Goal: Information Seeking & Learning: Find contact information

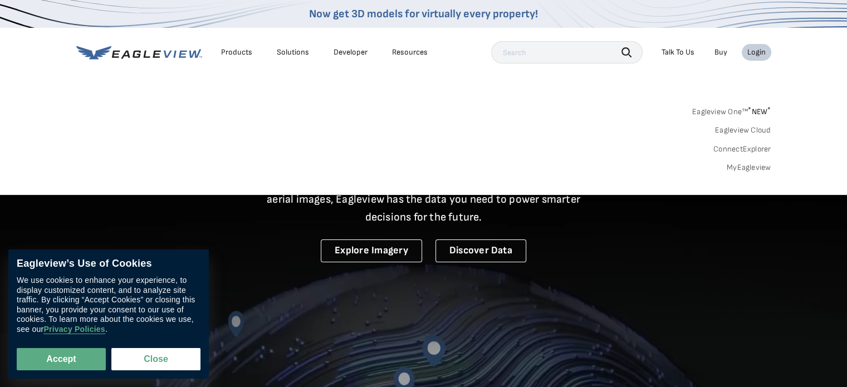
click at [757, 51] on div "Login" at bounding box center [756, 52] width 18 height 10
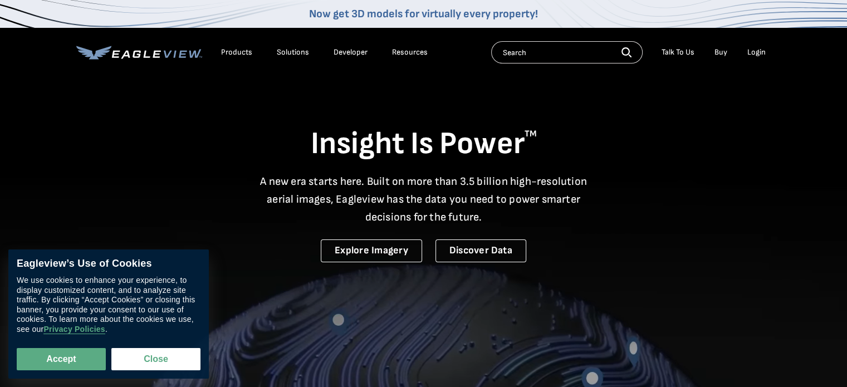
click at [71, 357] on button "Accept" at bounding box center [61, 359] width 89 height 22
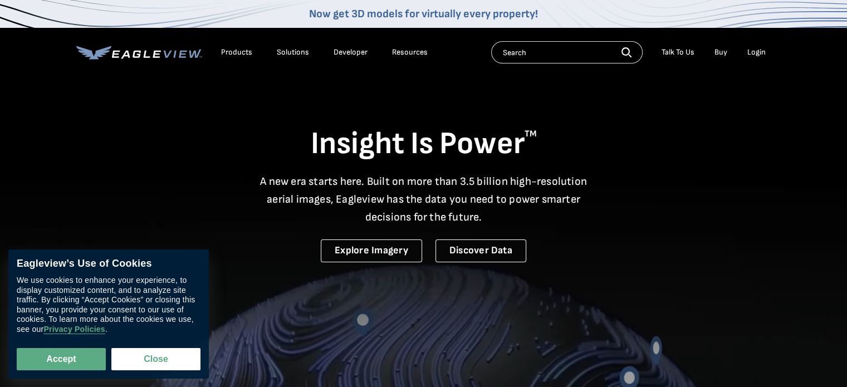
checkbox input "true"
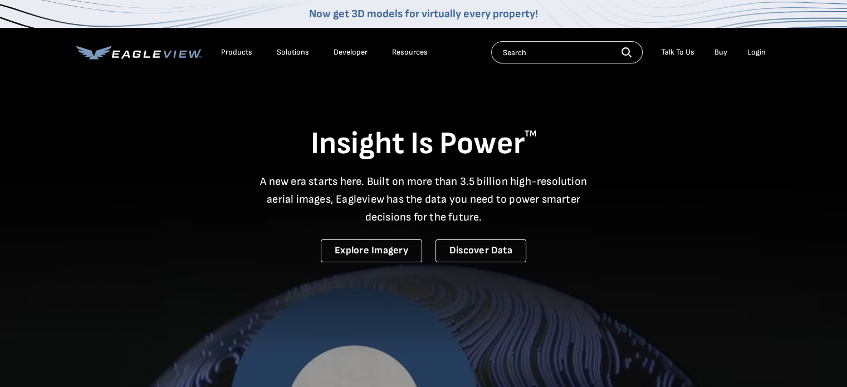
click at [756, 51] on div "Login" at bounding box center [756, 52] width 18 height 10
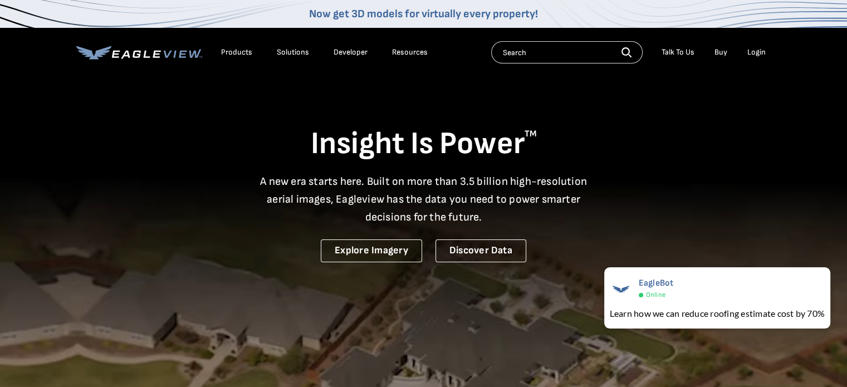
click at [757, 53] on div "Login" at bounding box center [756, 52] width 18 height 10
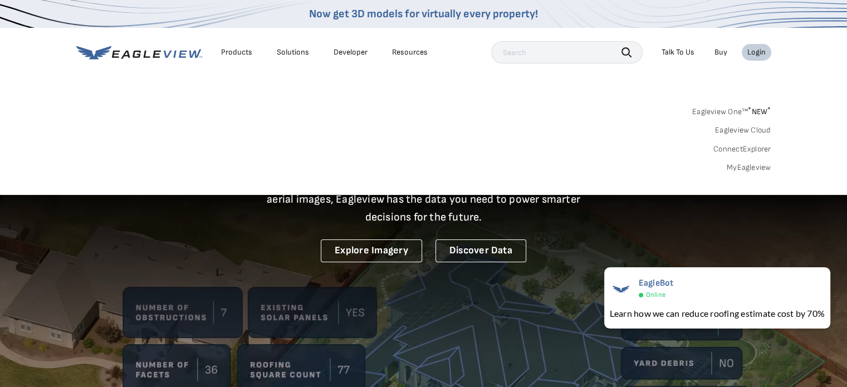
click at [735, 166] on link "MyEagleview" at bounding box center [748, 168] width 45 height 10
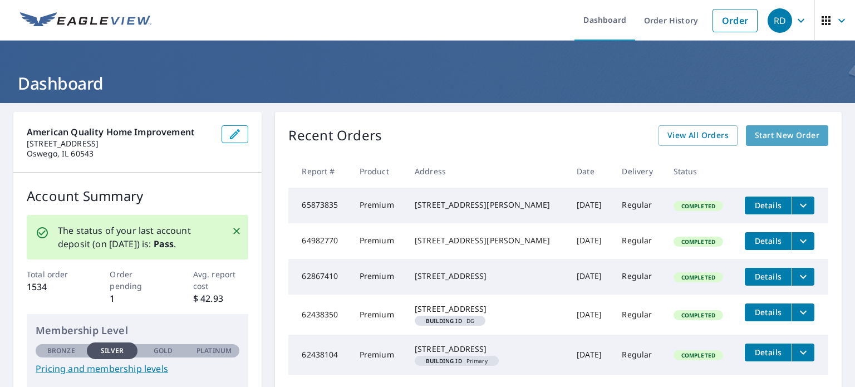
click at [770, 135] on span "Start New Order" at bounding box center [787, 136] width 65 height 14
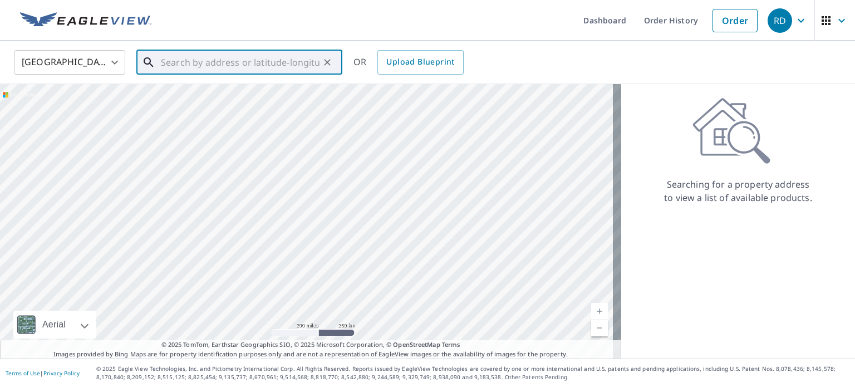
click at [214, 66] on input "text" at bounding box center [240, 62] width 159 height 31
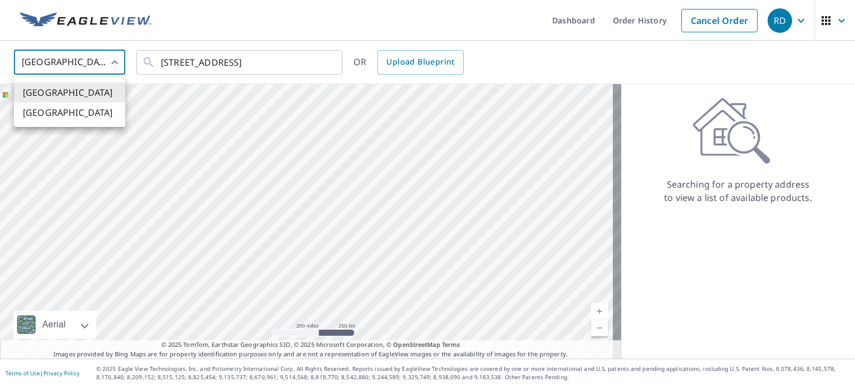
click at [109, 61] on body "RD RD Dashboard Order History Cancel Order RD United States US ​ 915 5th st, la…" at bounding box center [427, 193] width 855 height 387
click at [109, 60] on div at bounding box center [427, 193] width 855 height 387
click at [272, 62] on input "915 5th st, lasalle, il" at bounding box center [240, 62] width 159 height 31
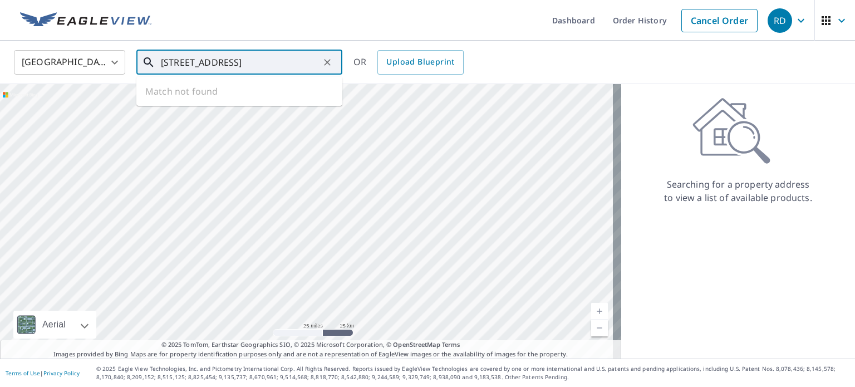
drag, startPoint x: 177, startPoint y: 184, endPoint x: 364, endPoint y: 215, distance: 189.6
click at [364, 215] on div at bounding box center [310, 221] width 621 height 274
type input "915 5th st, LaSalle, il"
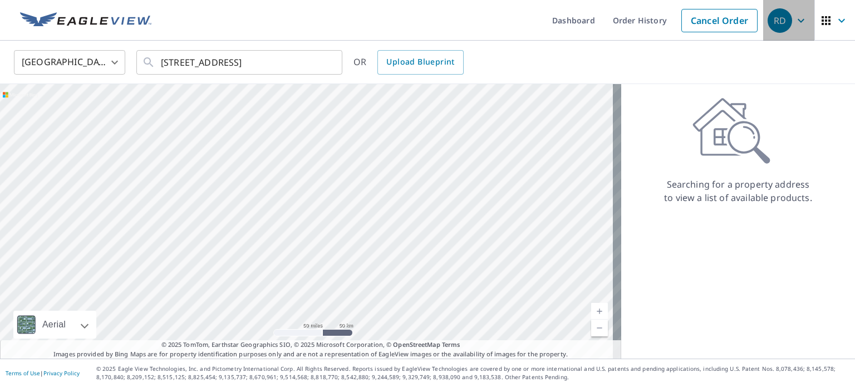
click at [770, 23] on div "RD" at bounding box center [780, 20] width 24 height 24
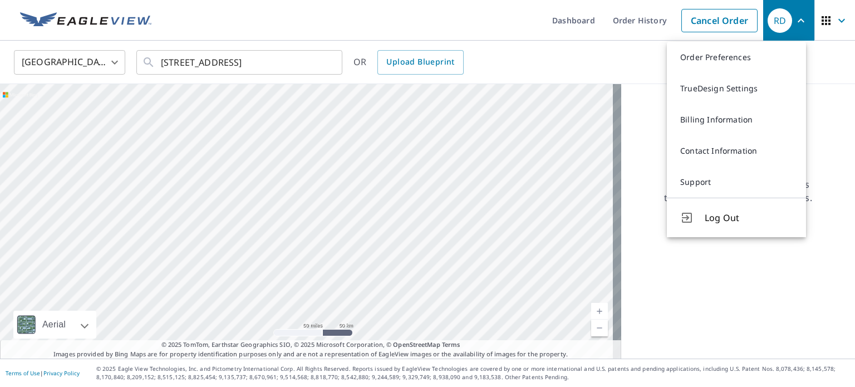
click at [733, 148] on link "Contact Information" at bounding box center [736, 150] width 139 height 31
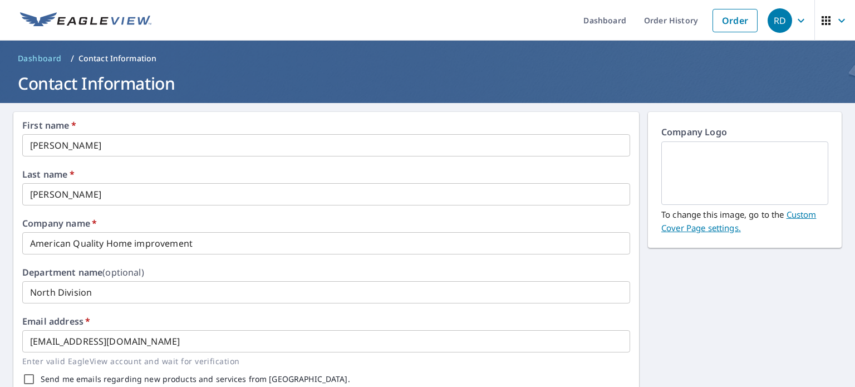
click at [768, 19] on div "RD" at bounding box center [780, 20] width 24 height 24
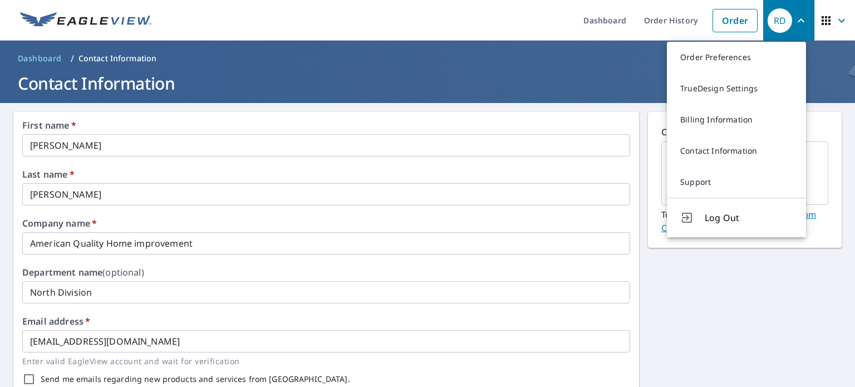
click at [699, 185] on link "Support" at bounding box center [736, 181] width 139 height 31
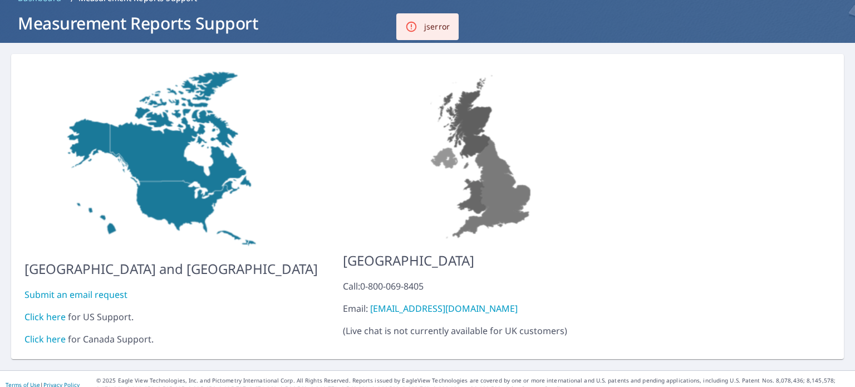
scroll to position [63, 0]
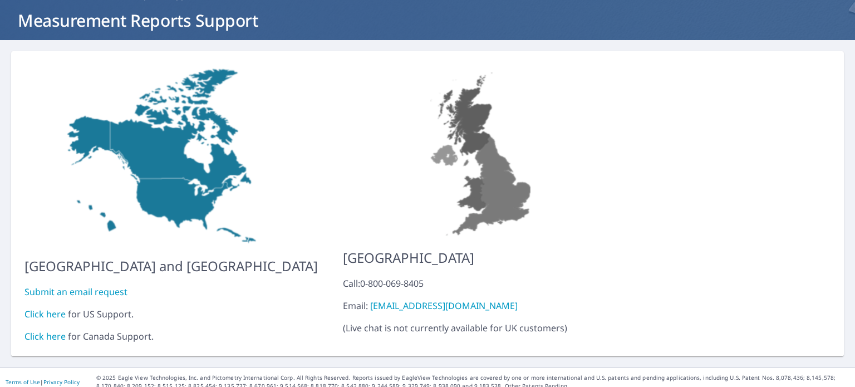
click at [48, 308] on link "Click here" at bounding box center [44, 314] width 41 height 12
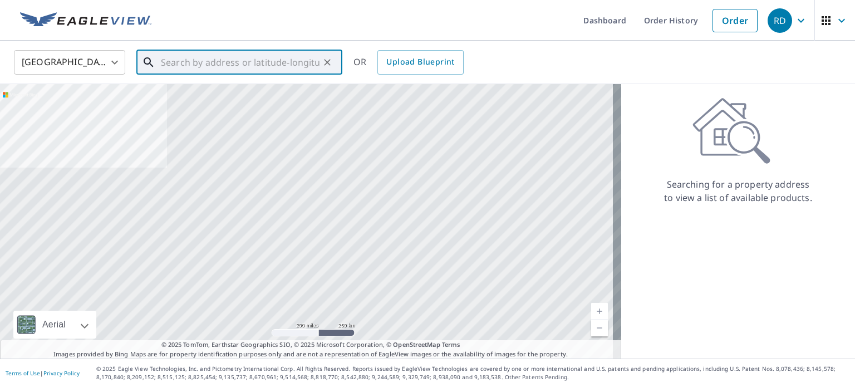
click at [232, 62] on input "text" at bounding box center [240, 62] width 159 height 31
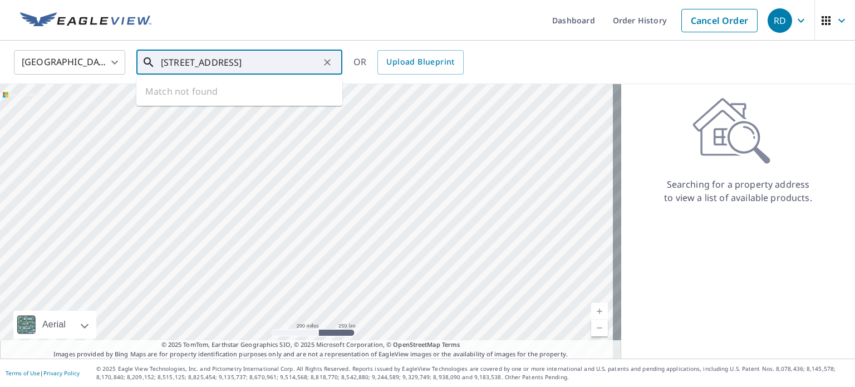
type input "915 5th st, LaSalle, IL"
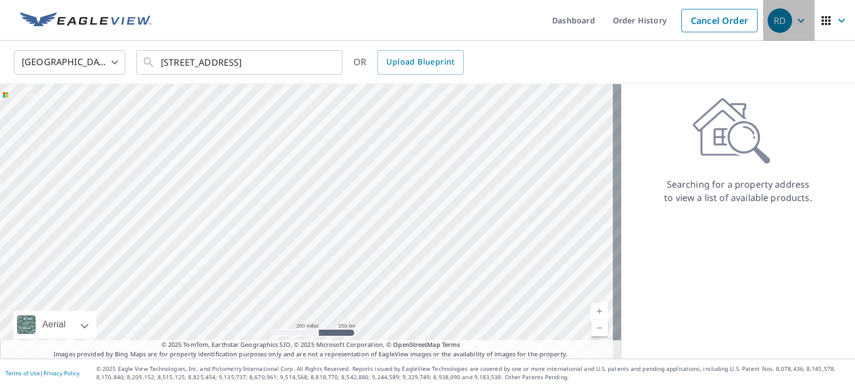
click at [770, 23] on div "RD" at bounding box center [780, 20] width 24 height 24
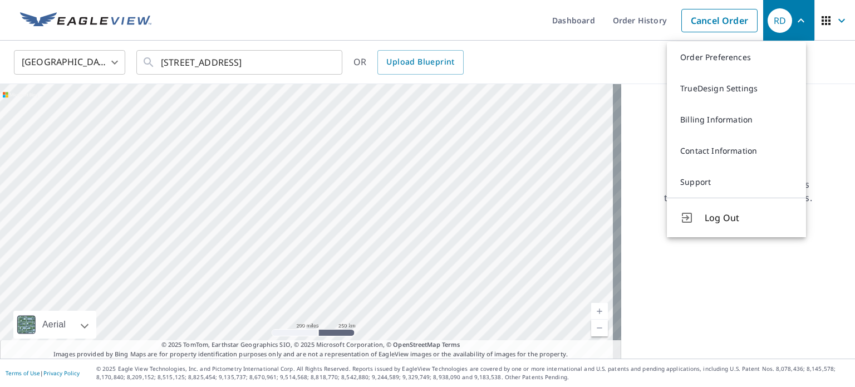
click at [691, 184] on link "Support" at bounding box center [736, 181] width 139 height 31
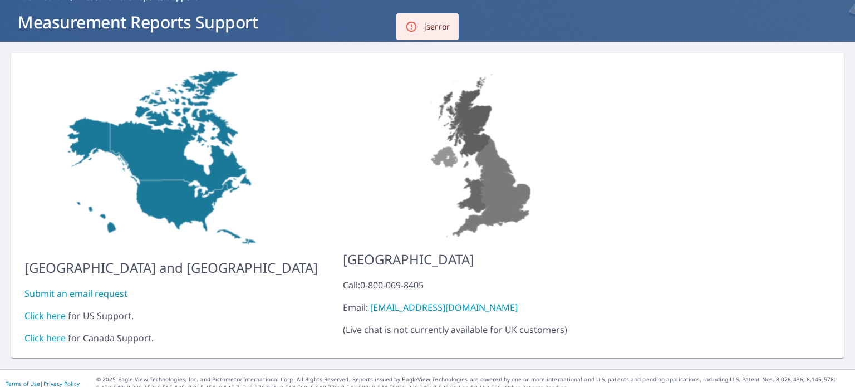
scroll to position [63, 0]
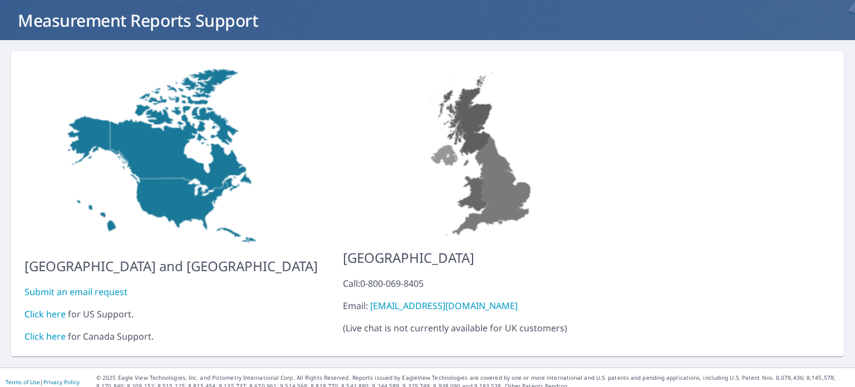
click at [48, 308] on link "Click here" at bounding box center [44, 314] width 41 height 12
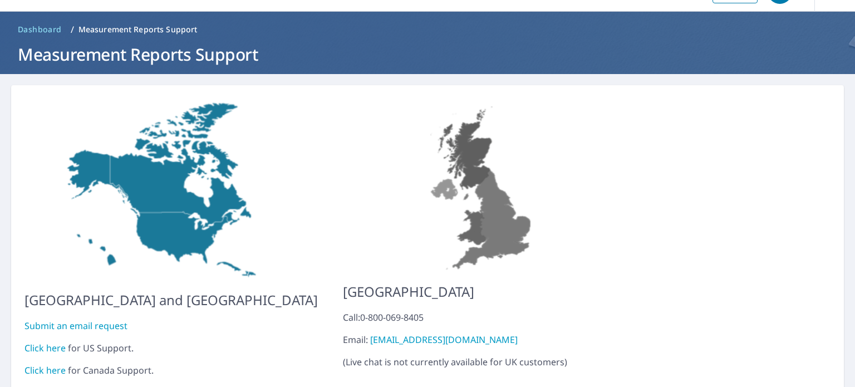
scroll to position [0, 0]
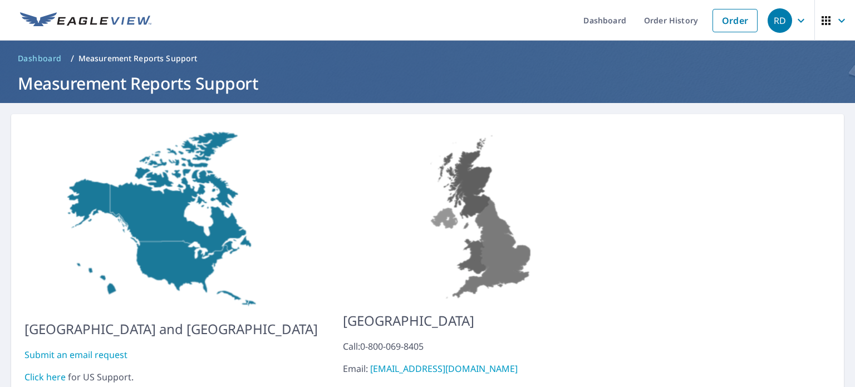
click at [655, 19] on link "Order History" at bounding box center [671, 20] width 72 height 41
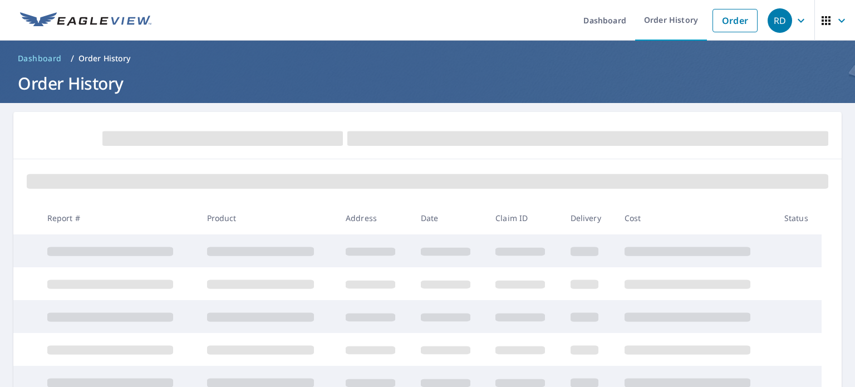
click at [719, 22] on link "Order" at bounding box center [735, 20] width 45 height 23
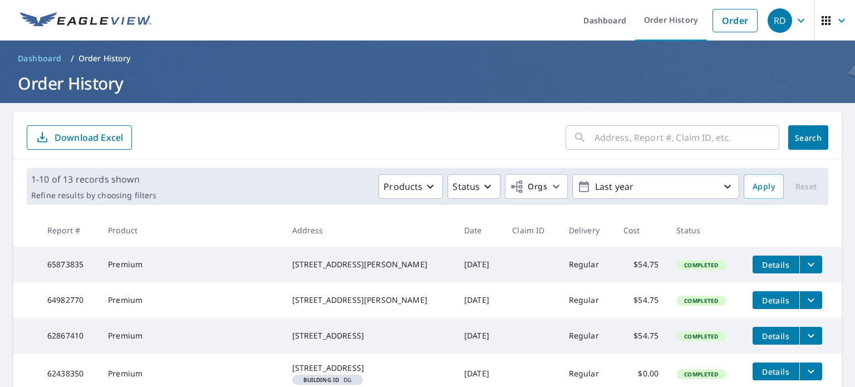
click at [735, 22] on link "Order" at bounding box center [735, 20] width 45 height 23
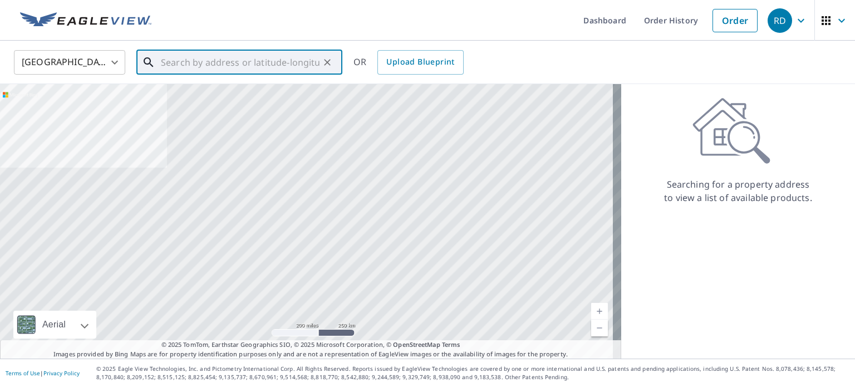
click at [225, 62] on input "text" at bounding box center [240, 62] width 159 height 31
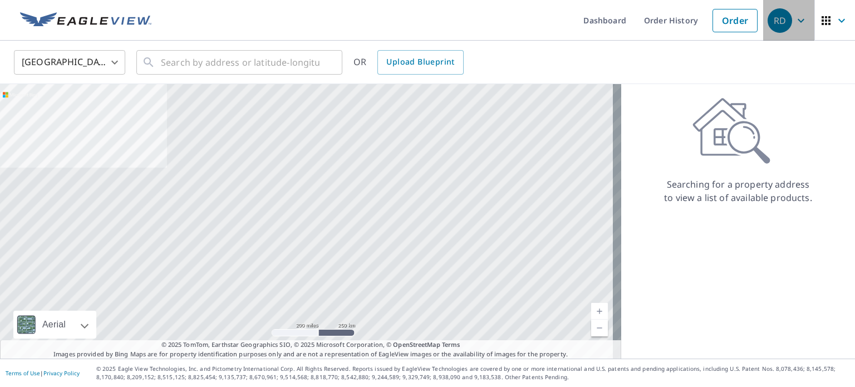
click at [773, 17] on div "RD" at bounding box center [780, 20] width 24 height 24
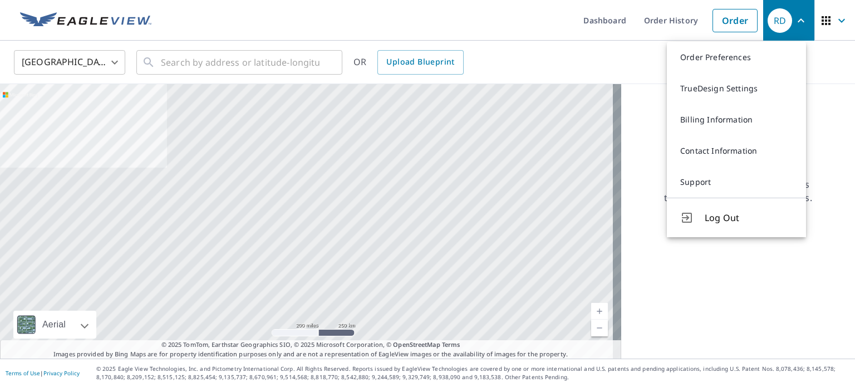
click at [701, 181] on link "Support" at bounding box center [736, 181] width 139 height 31
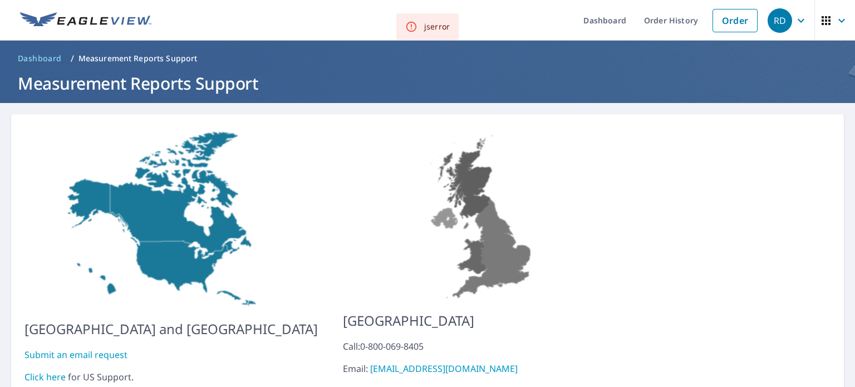
scroll to position [63, 0]
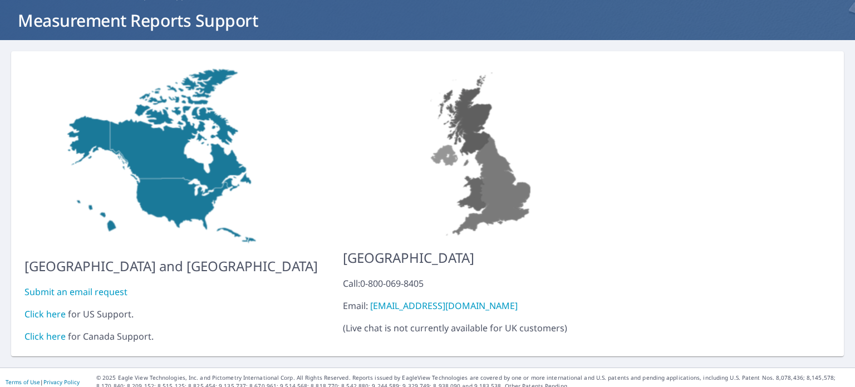
click at [62, 286] on link "Submit an email request" at bounding box center [75, 292] width 103 height 12
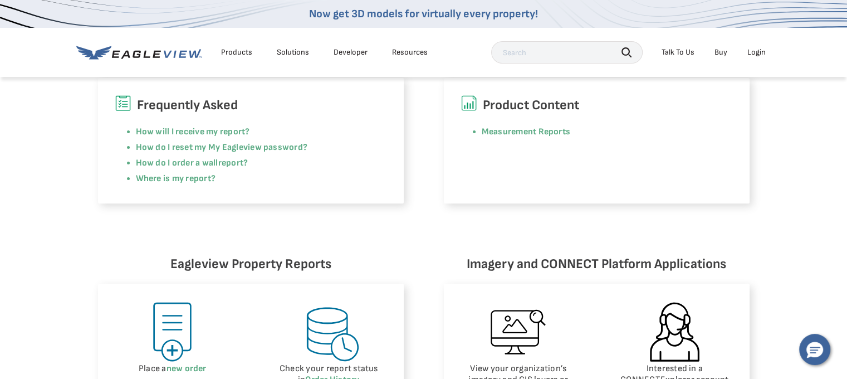
scroll to position [278, 0]
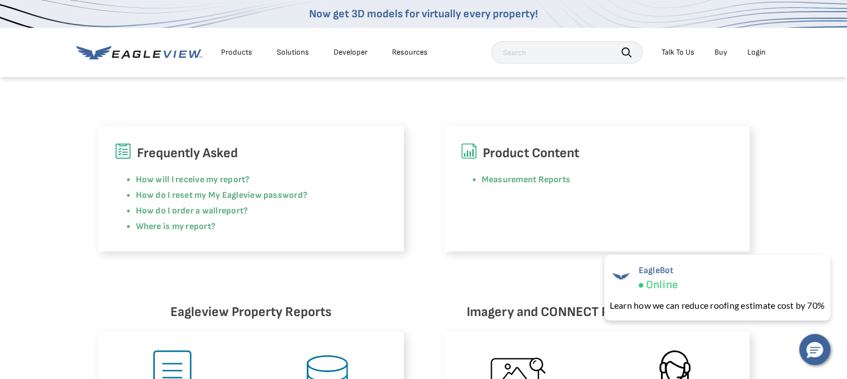
click at [679, 52] on div "Talk To Us" at bounding box center [677, 52] width 33 height 10
click at [649, 111] on span "Call Customer Service" at bounding box center [659, 111] width 76 height 10
click at [741, 111] on span "Contact Us" at bounding box center [752, 111] width 38 height 10
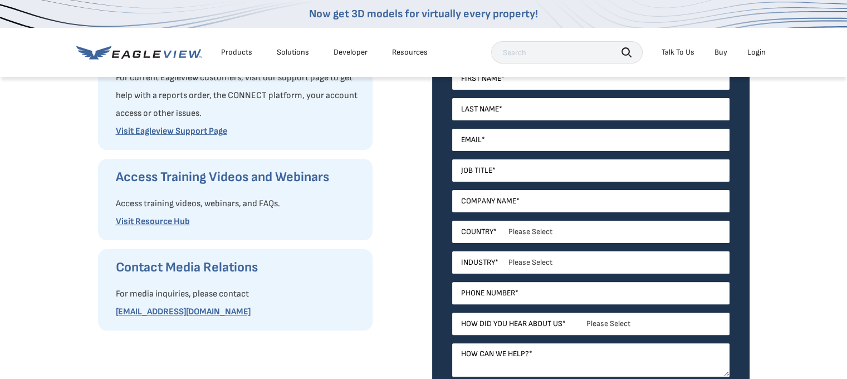
scroll to position [223, 0]
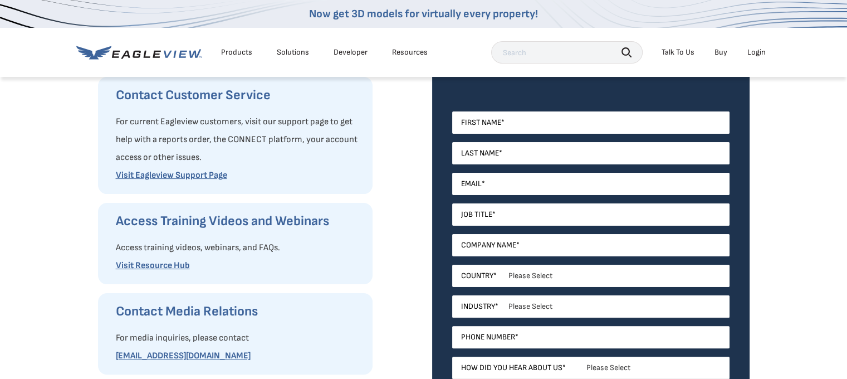
click at [679, 53] on div "Talk To Us" at bounding box center [677, 52] width 33 height 10
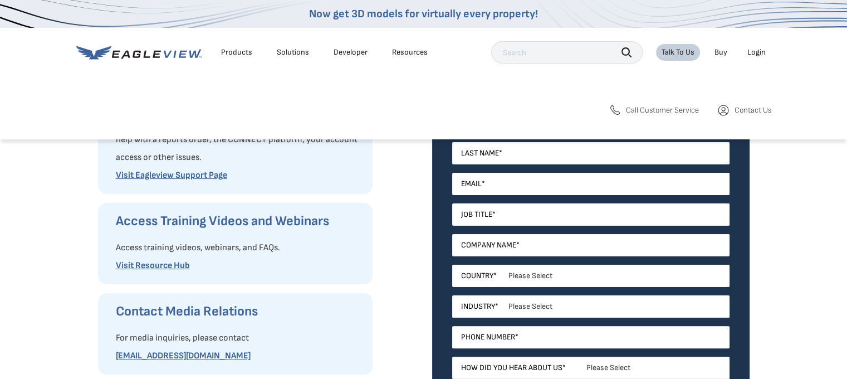
click at [648, 111] on span "Call Customer Service" at bounding box center [662, 110] width 73 height 10
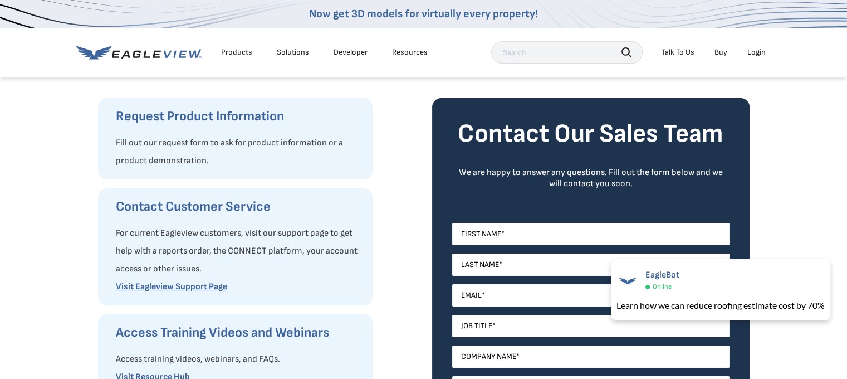
scroll to position [0, 0]
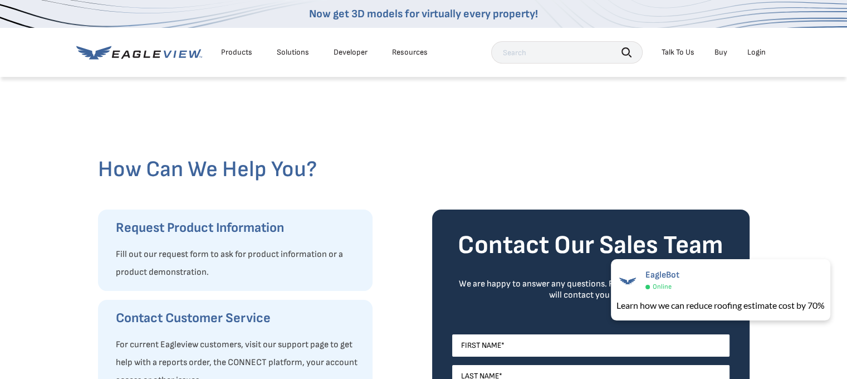
click at [676, 51] on div "Talk To Us" at bounding box center [677, 52] width 33 height 10
click at [639, 109] on span "Call Customer Service" at bounding box center [662, 110] width 73 height 10
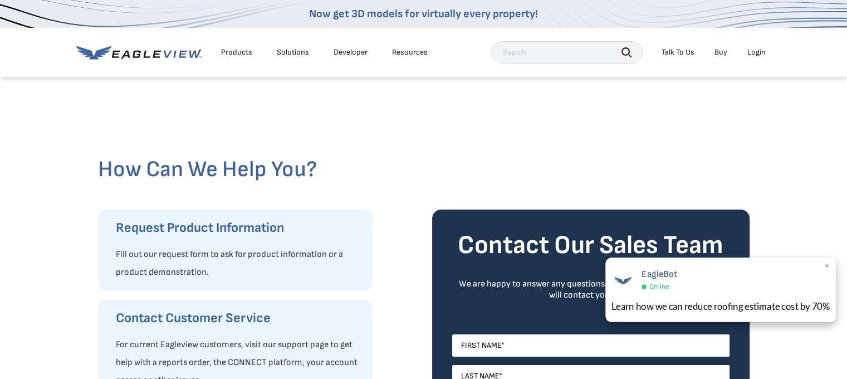
click at [828, 266] on span "×" at bounding box center [827, 267] width 6 height 12
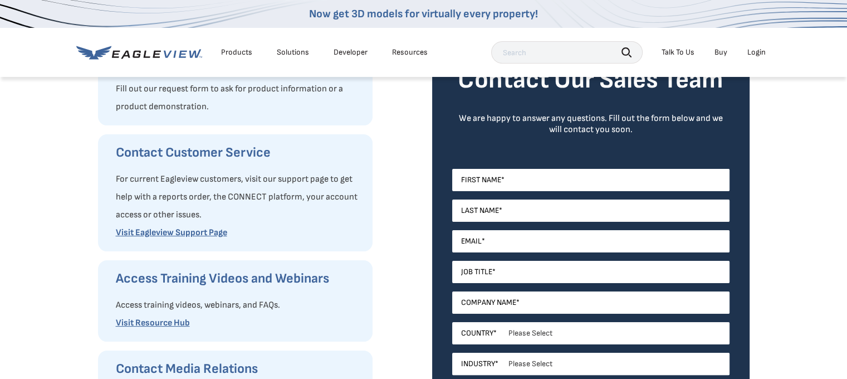
scroll to position [167, 0]
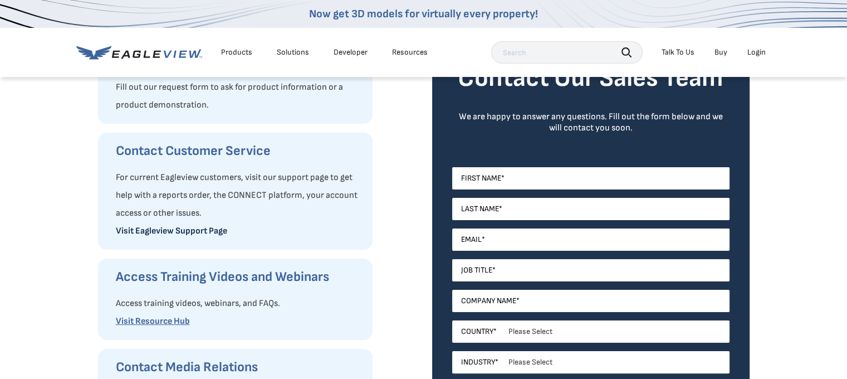
click at [178, 232] on link "Visit Eagleview Support Page" at bounding box center [171, 230] width 111 height 11
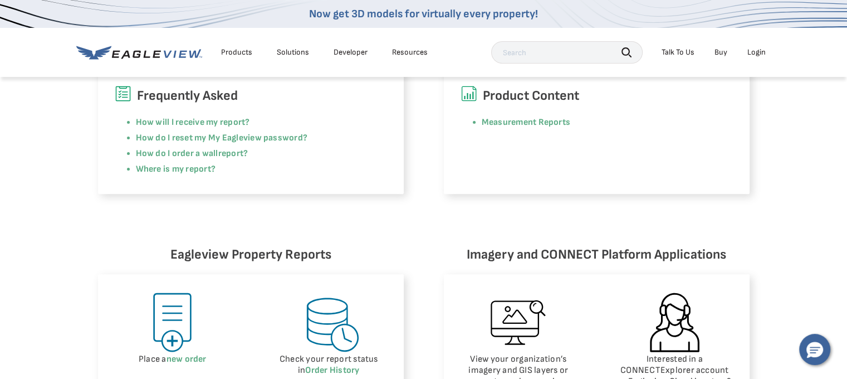
scroll to position [334, 0]
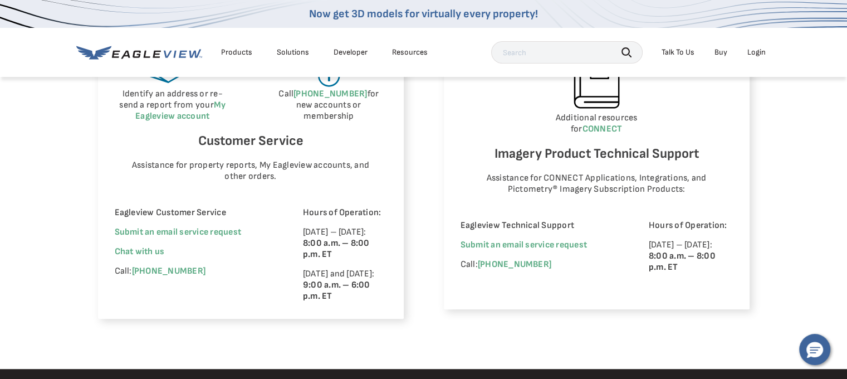
scroll to position [724, 0]
